Goal: Information Seeking & Learning: Find specific fact

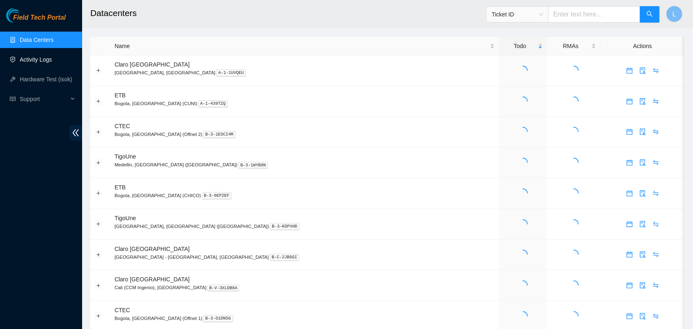
click at [40, 60] on link "Activity Logs" at bounding box center [36, 59] width 32 height 7
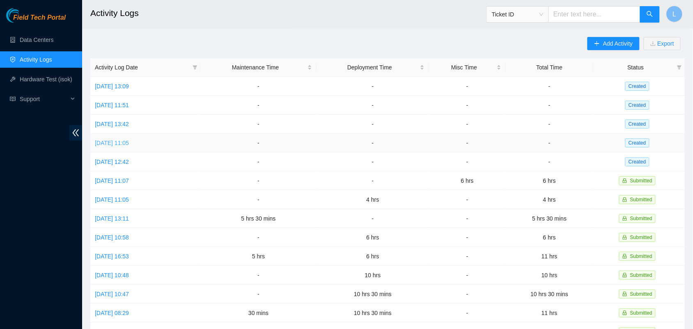
click at [129, 143] on link "[DATE] 11:05" at bounding box center [112, 143] width 34 height 7
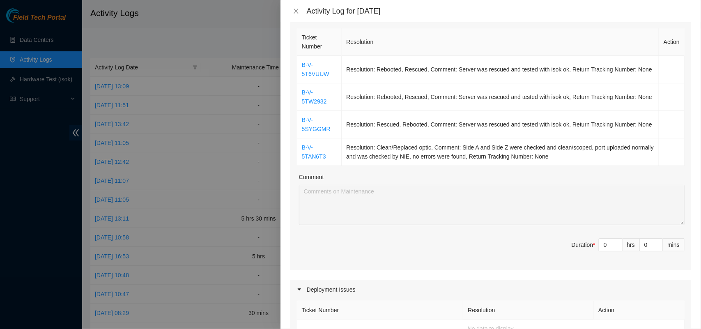
scroll to position [121, 0]
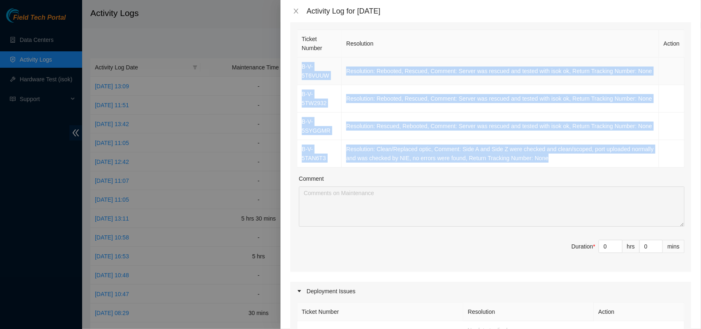
drag, startPoint x: 569, startPoint y: 156, endPoint x: 301, endPoint y: 67, distance: 282.9
click at [301, 67] on tbody "B-V-5T6VUUW Resolution: Rebooted, Rescued, Comment: Server was rescued and test…" at bounding box center [490, 112] width 387 height 110
copy tbody "B-V-5T6VUUW Resolution: Rebooted, Rescued, Comment: Server was rescued and test…"
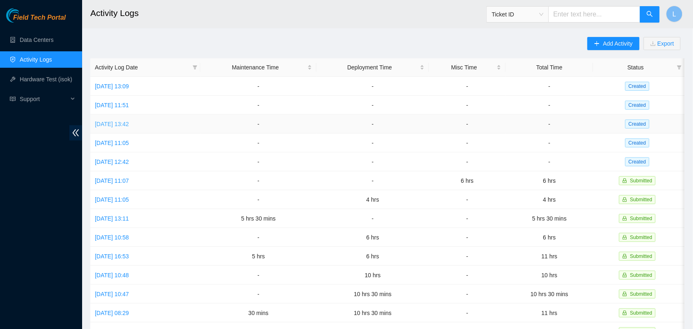
click at [129, 124] on link "[DATE] 13:42" at bounding box center [112, 124] width 34 height 7
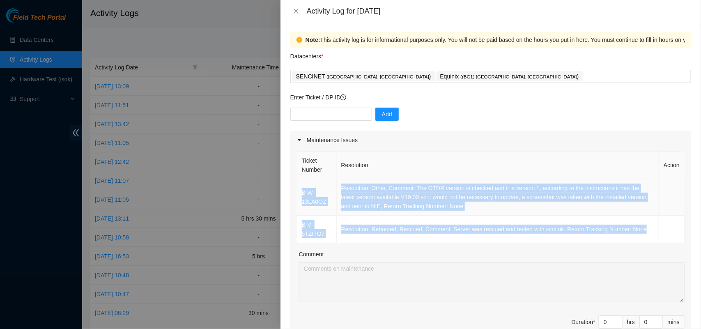
drag, startPoint x: 643, startPoint y: 232, endPoint x: 301, endPoint y: 191, distance: 344.7
click at [301, 191] on tbody "B-W-13LA0OZ Resolution: Other, Comment: The OTDR version is checked and it is v…" at bounding box center [490, 211] width 387 height 64
copy tbody "B-W-13LA0OZ Resolution: Other, Comment: The OTDR version is checked and it is v…"
click at [297, 9] on icon "close" at bounding box center [296, 11] width 7 height 7
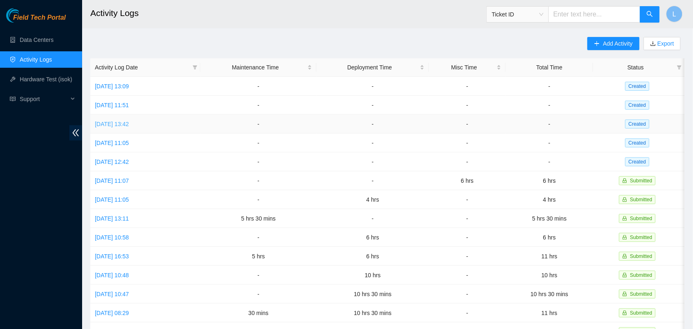
click at [126, 126] on link "[DATE] 13:42" at bounding box center [112, 124] width 34 height 7
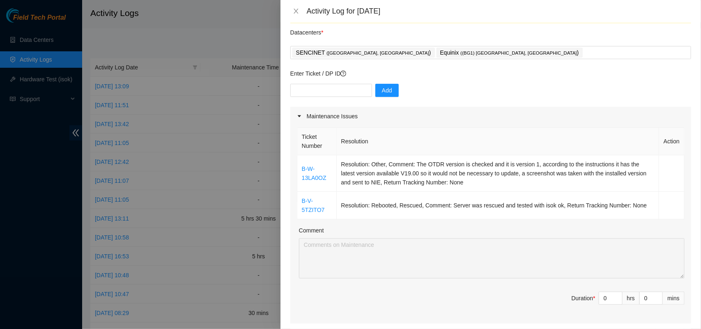
scroll to position [25, 0]
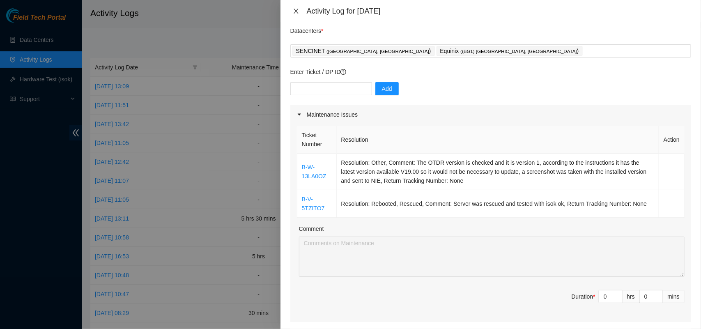
click at [296, 11] on icon "close" at bounding box center [295, 11] width 5 height 5
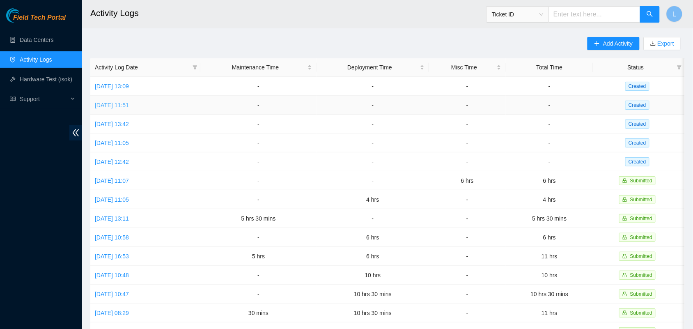
click at [115, 105] on link "[DATE] 11:51" at bounding box center [112, 105] width 34 height 7
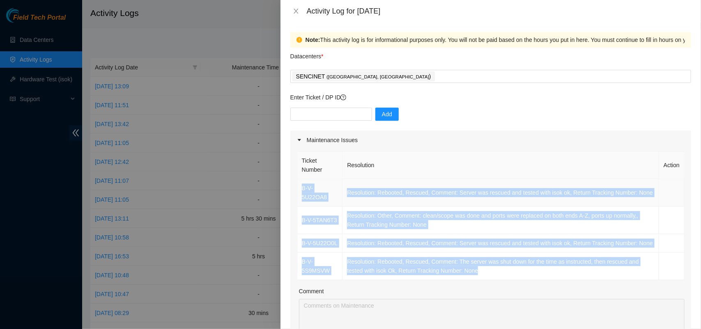
drag, startPoint x: 483, startPoint y: 277, endPoint x: 301, endPoint y: 187, distance: 203.2
click at [301, 187] on tbody "B-V-5U22OA8 Resolution: Rebooted, Rescued, Comment: Server was rescued and test…" at bounding box center [490, 229] width 387 height 101
copy tbody "B-V-5U22OA8 Resolution: Rebooted, Rescued, Comment: Server was rescued and test…"
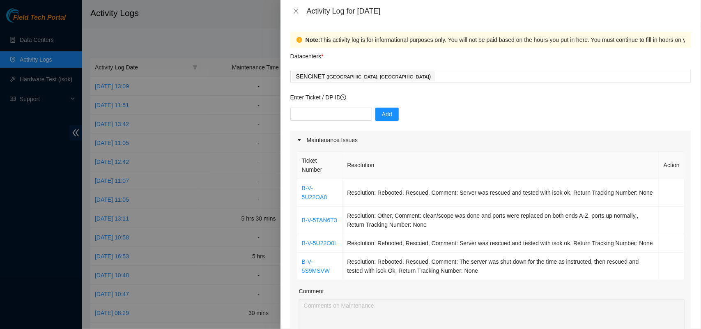
click at [296, 7] on div "Activity Log for [DATE]" at bounding box center [490, 11] width 401 height 9
click at [296, 14] on icon "close" at bounding box center [296, 11] width 7 height 7
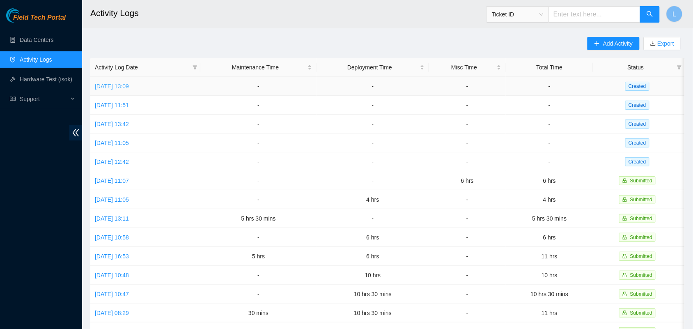
click at [111, 85] on link "[DATE] 13:09" at bounding box center [112, 86] width 34 height 7
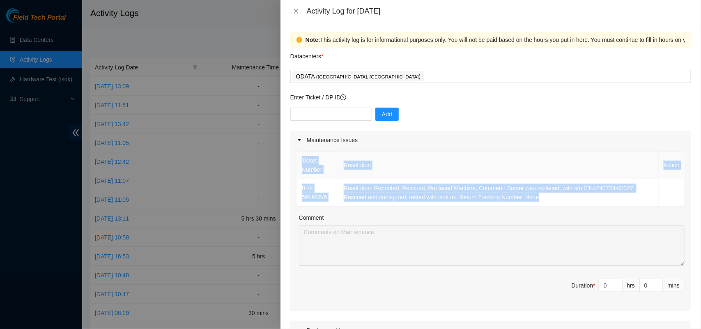
drag, startPoint x: 550, startPoint y: 195, endPoint x: 296, endPoint y: 192, distance: 254.5
click at [296, 192] on div "Ticket Number Resolution Action B-V-5RUPJV6 Resolution: Rebooted, Rescued, Repl…" at bounding box center [490, 229] width 401 height 161
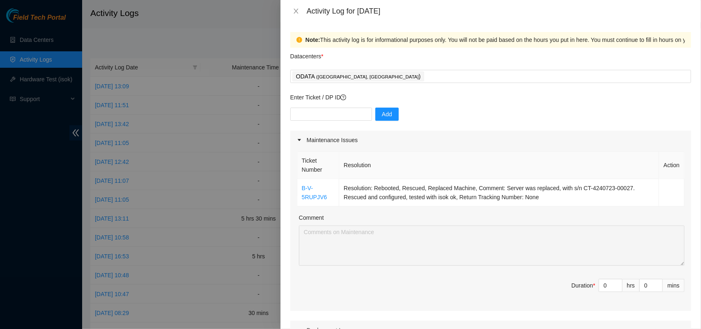
click at [417, 221] on div "Comment" at bounding box center [491, 219] width 385 height 12
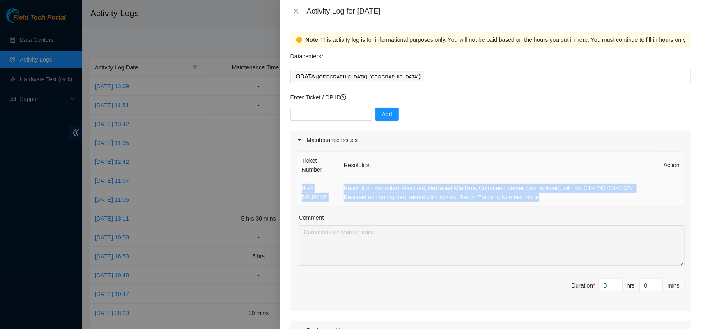
drag, startPoint x: 544, startPoint y: 195, endPoint x: 302, endPoint y: 190, distance: 242.6
click at [302, 190] on tr "B-V-5RUPJV6 Resolution: Rebooted, Rescued, Replaced Machine, Comment: Server wa…" at bounding box center [490, 192] width 387 height 27
copy tr "B-V-5RUPJV6 Resolution: Rebooted, Rescued, Replaced Machine, Comment: Server wa…"
